Goal: Task Accomplishment & Management: Manage account settings

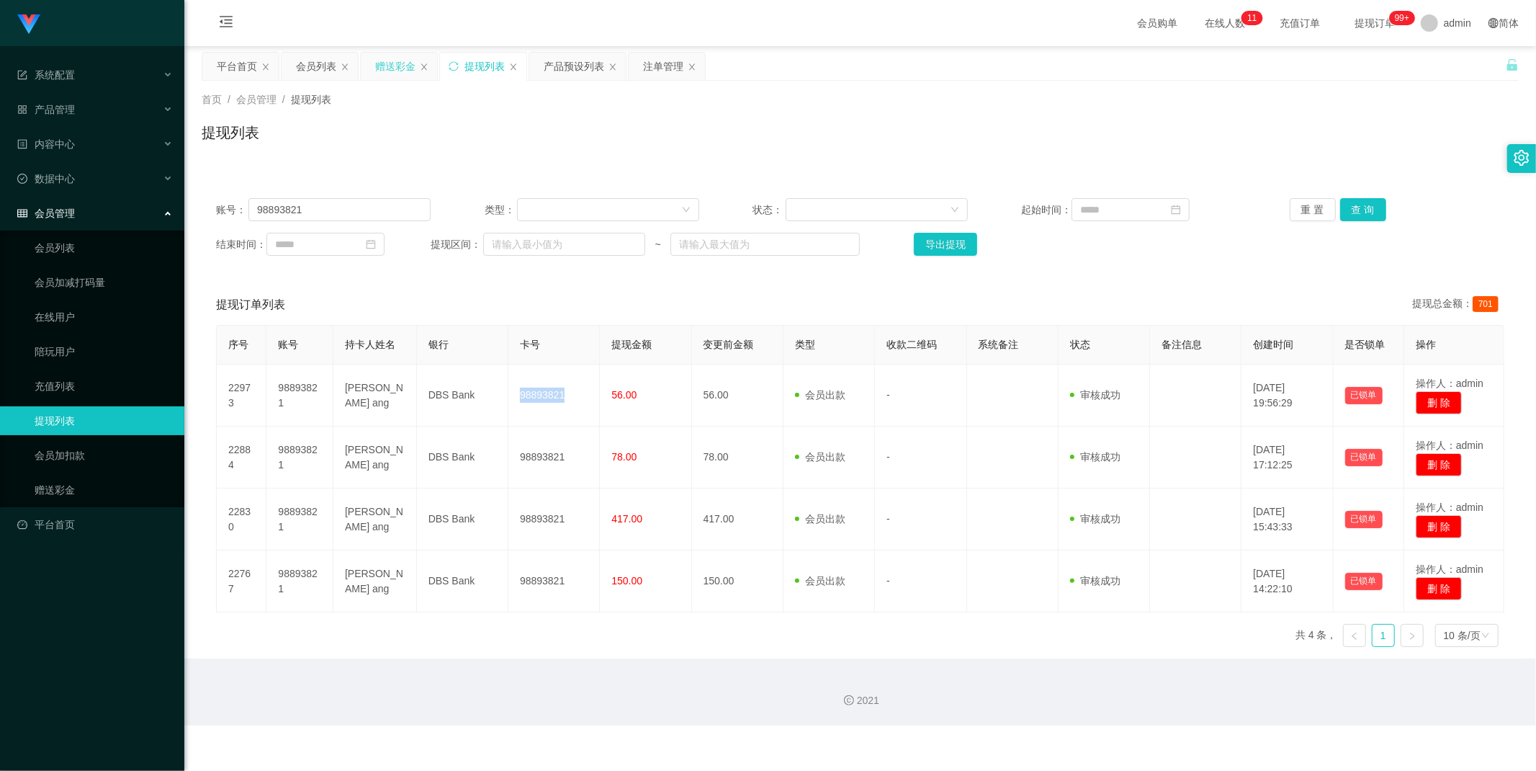
click at [390, 63] on div "赠送彩金" at bounding box center [395, 66] width 40 height 27
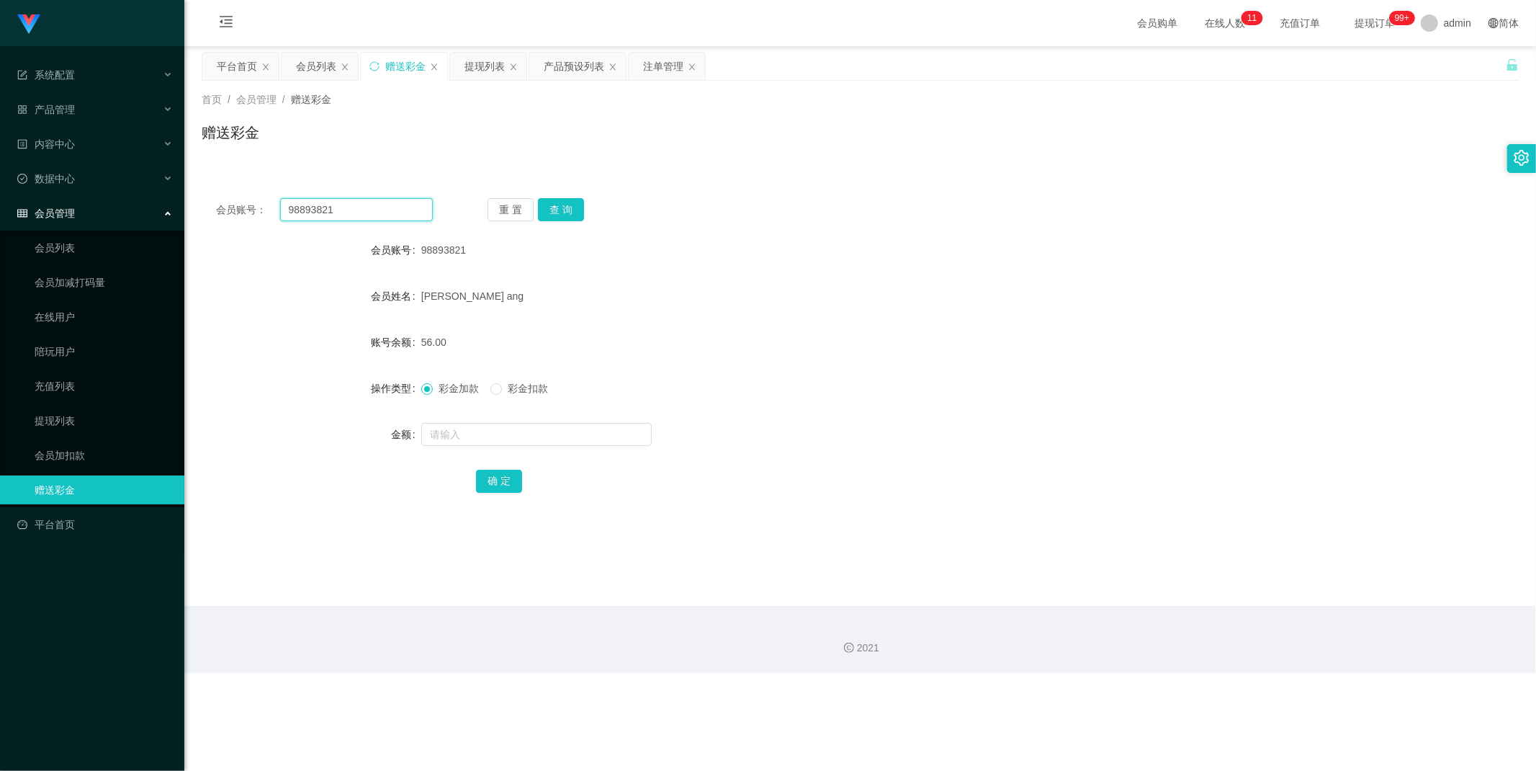
click at [370, 210] on input "98893821" at bounding box center [356, 209] width 153 height 23
click at [552, 206] on button "查 询" at bounding box center [561, 209] width 46 height 23
click at [509, 425] on input "text" at bounding box center [536, 434] width 230 height 23
type input "47"
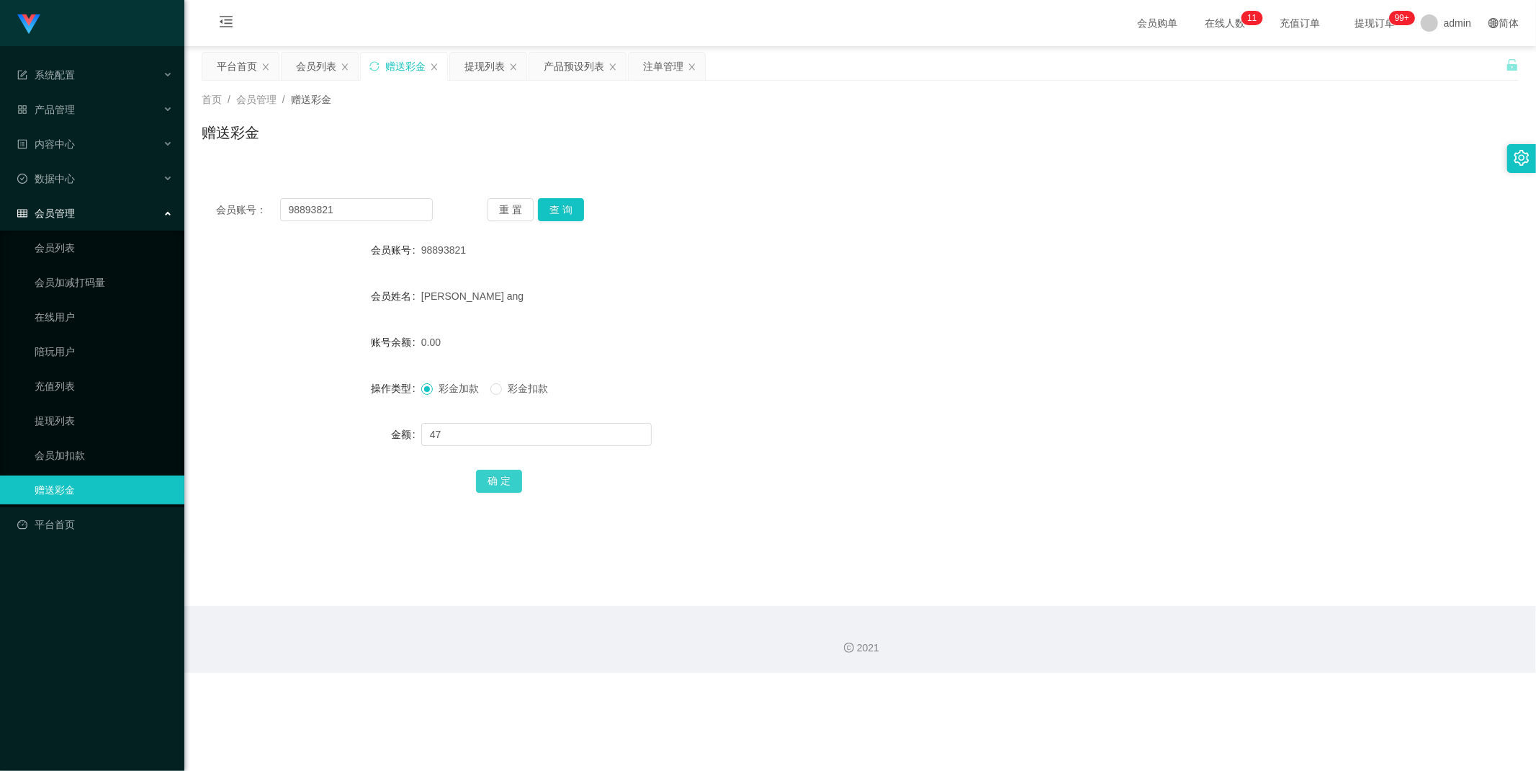
click at [514, 480] on button "确 定" at bounding box center [499, 481] width 46 height 23
click at [368, 210] on input "98893821" at bounding box center [356, 209] width 153 height 23
click at [369, 210] on input "98893821" at bounding box center [356, 209] width 153 height 23
click at [484, 67] on div "提现列表" at bounding box center [485, 66] width 40 height 27
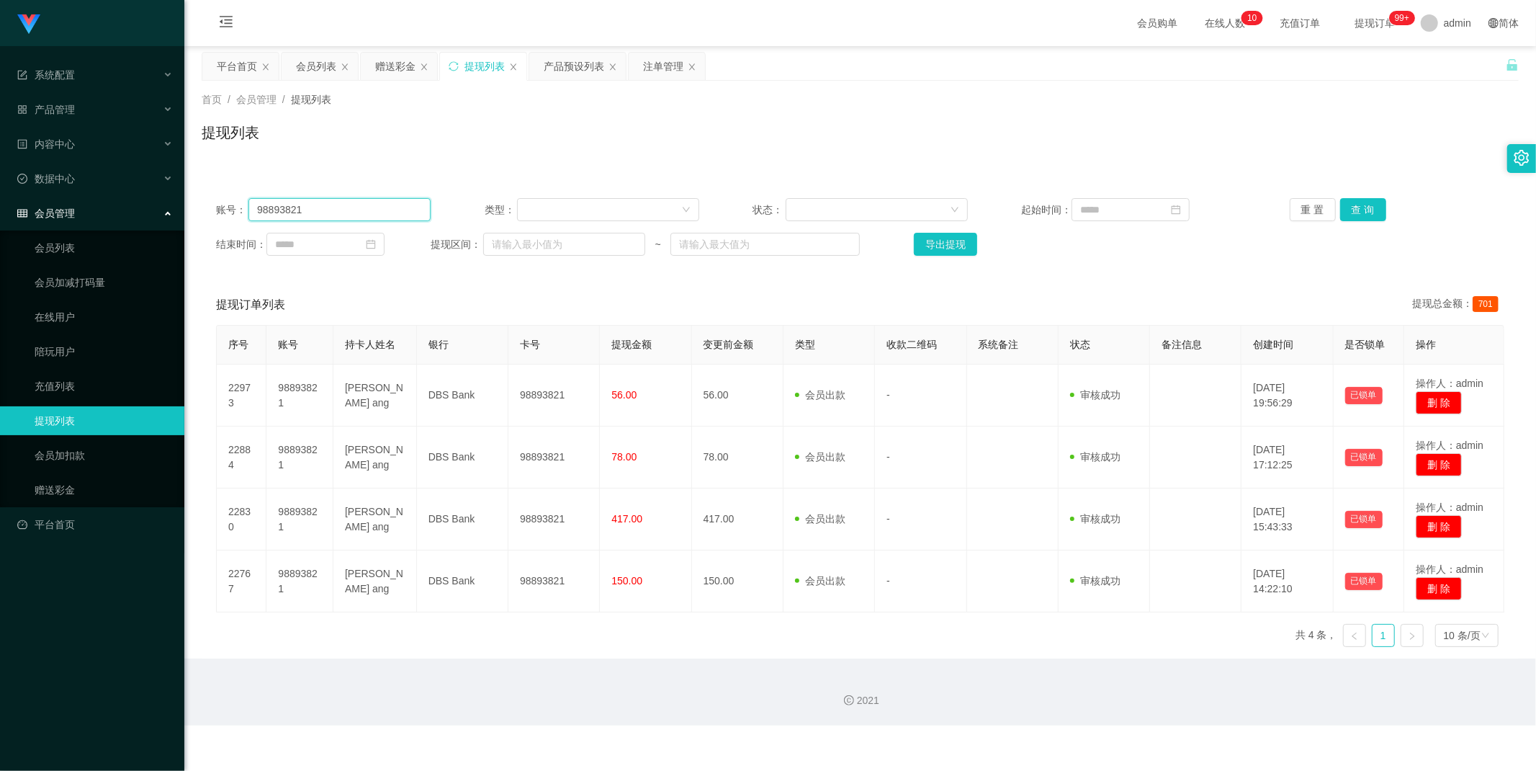
click at [367, 211] on input "98893821" at bounding box center [339, 209] width 182 height 23
click at [1355, 210] on button "查 询" at bounding box center [1363, 209] width 46 height 23
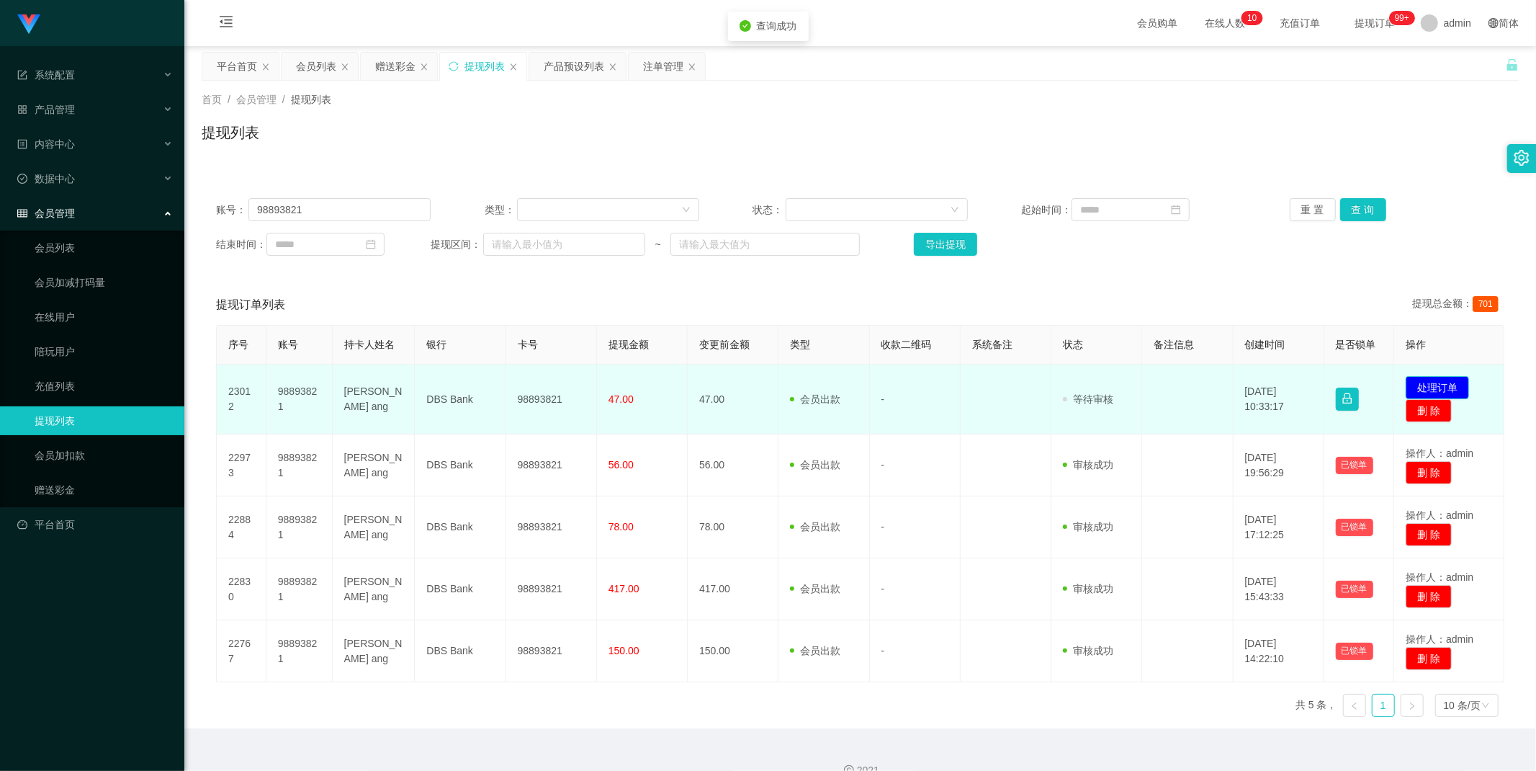
click at [1436, 385] on button "处理订单" at bounding box center [1437, 387] width 63 height 23
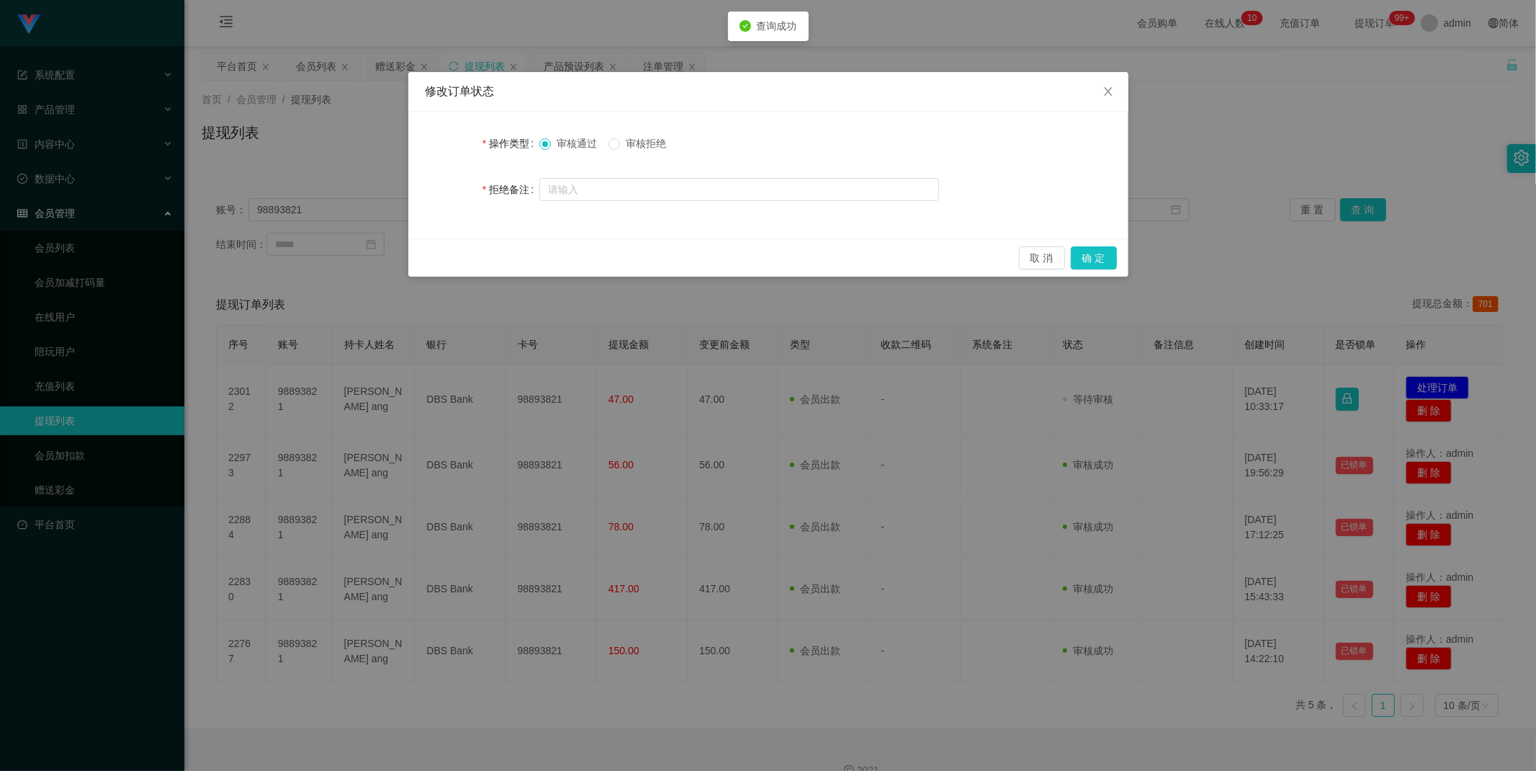
click at [644, 146] on span "审核拒绝" at bounding box center [646, 144] width 52 height 12
drag, startPoint x: 650, startPoint y: 193, endPoint x: 657, endPoint y: 203, distance: 12.4
click at [650, 194] on input "text" at bounding box center [739, 189] width 400 height 23
type input "请"
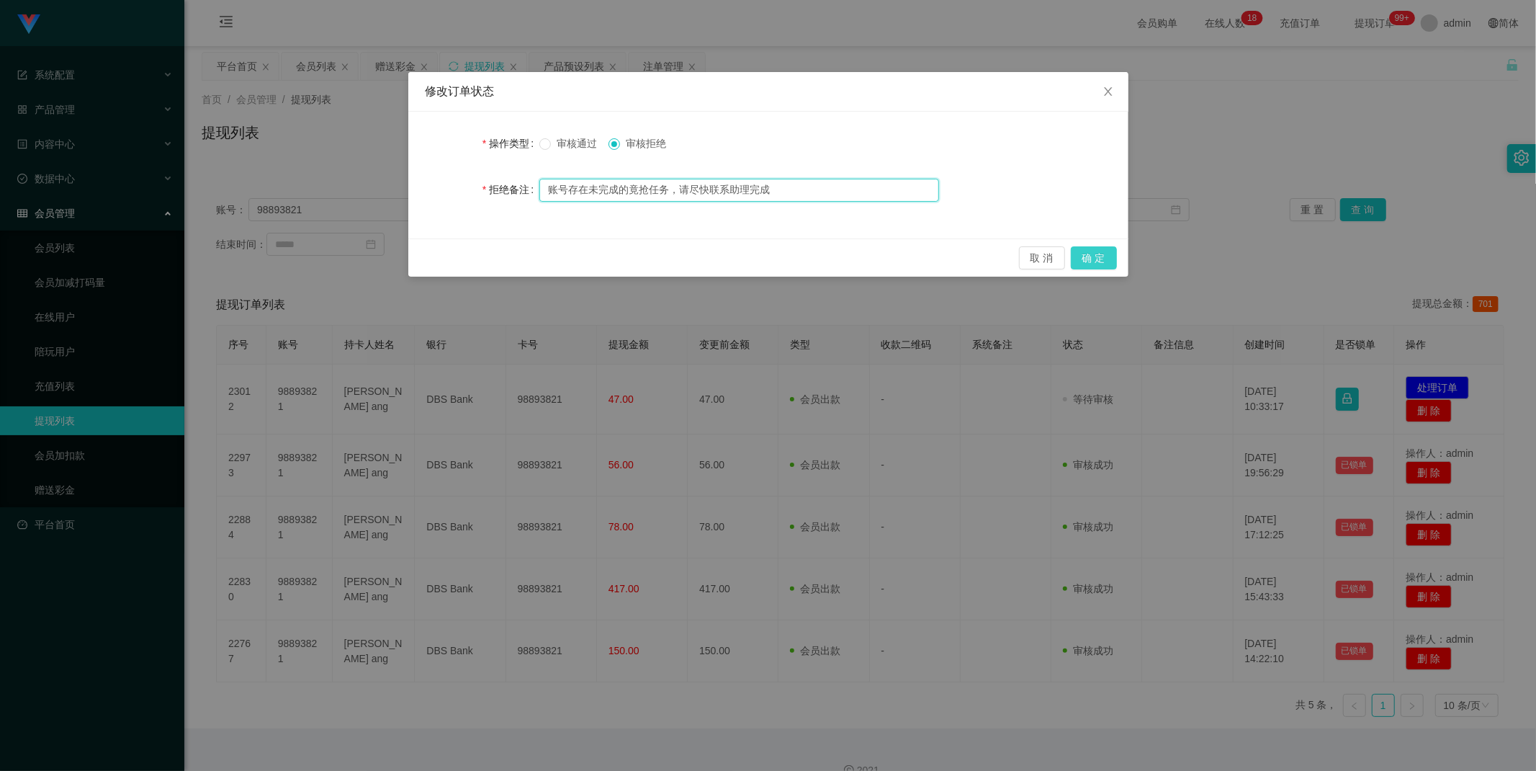
type input "账号存在未完成的竟抢任务，请尽快联系助理完成"
click at [1098, 256] on button "确 定" at bounding box center [1094, 257] width 46 height 23
